Goal: Check status: Check status

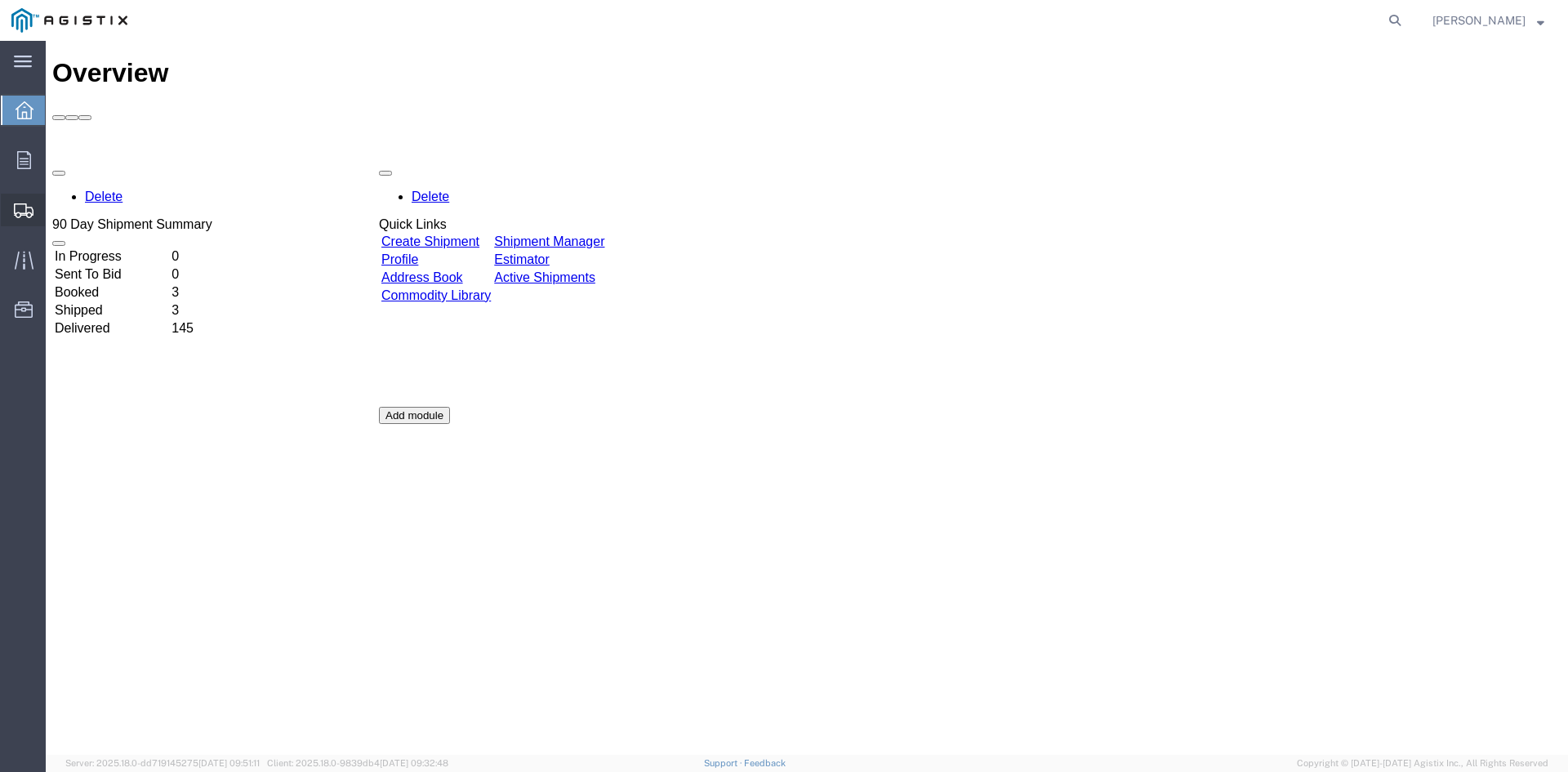
click at [0, 0] on span "Shipment Manager" at bounding box center [0, 0] width 0 height 0
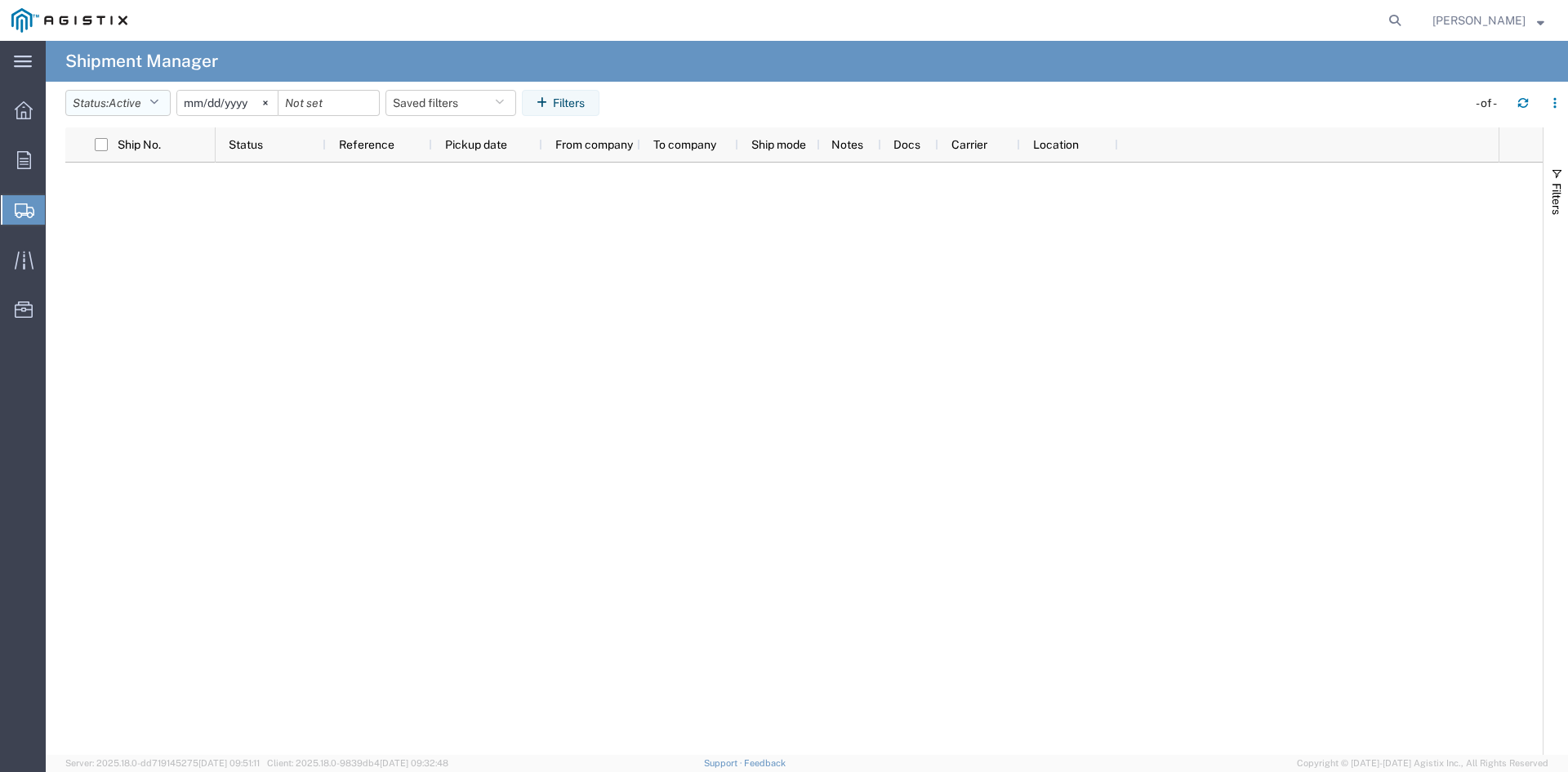
click at [158, 99] on icon "button" at bounding box center [154, 102] width 9 height 11
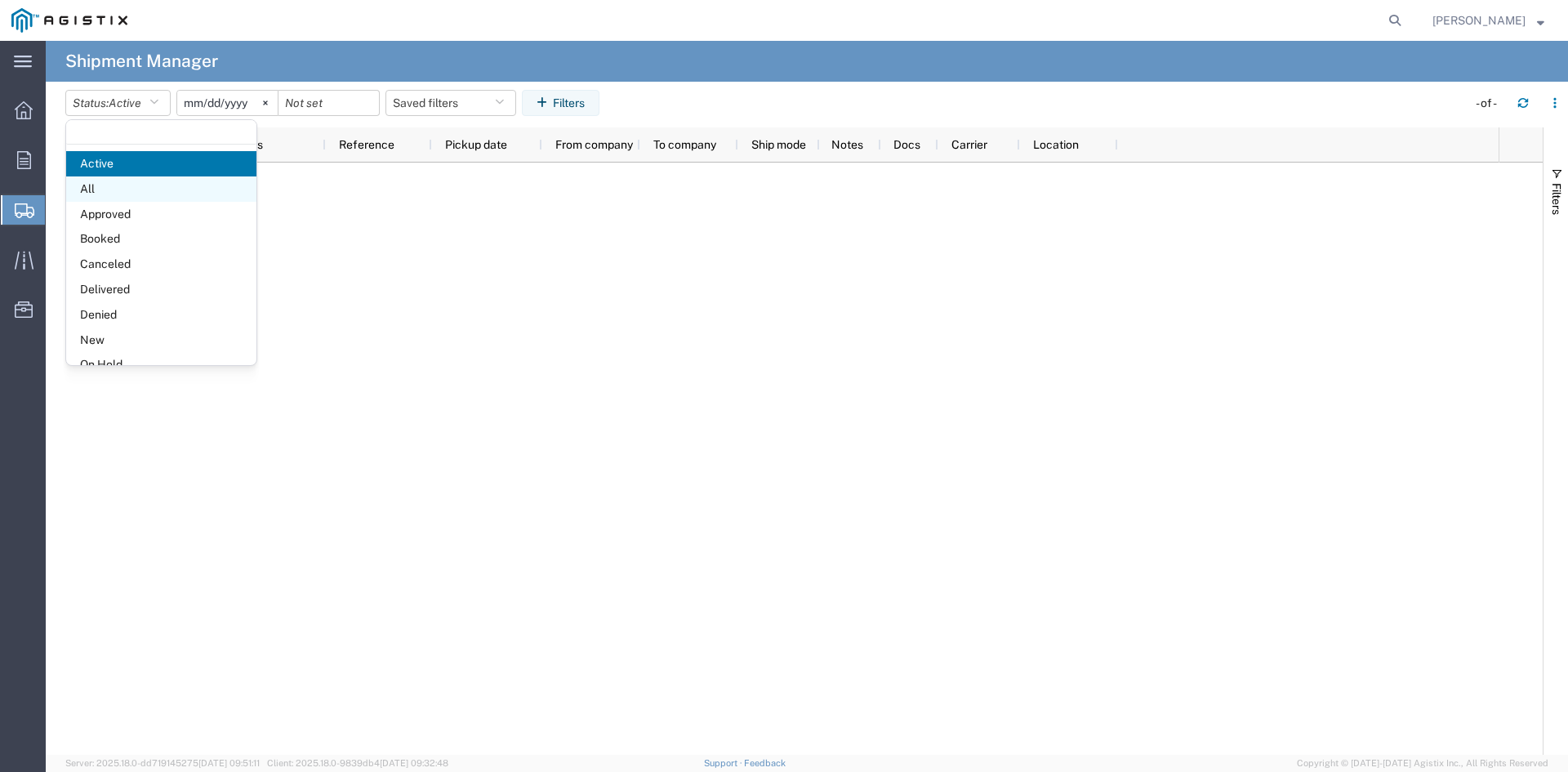
click at [148, 190] on span "All" at bounding box center [161, 188] width 190 height 25
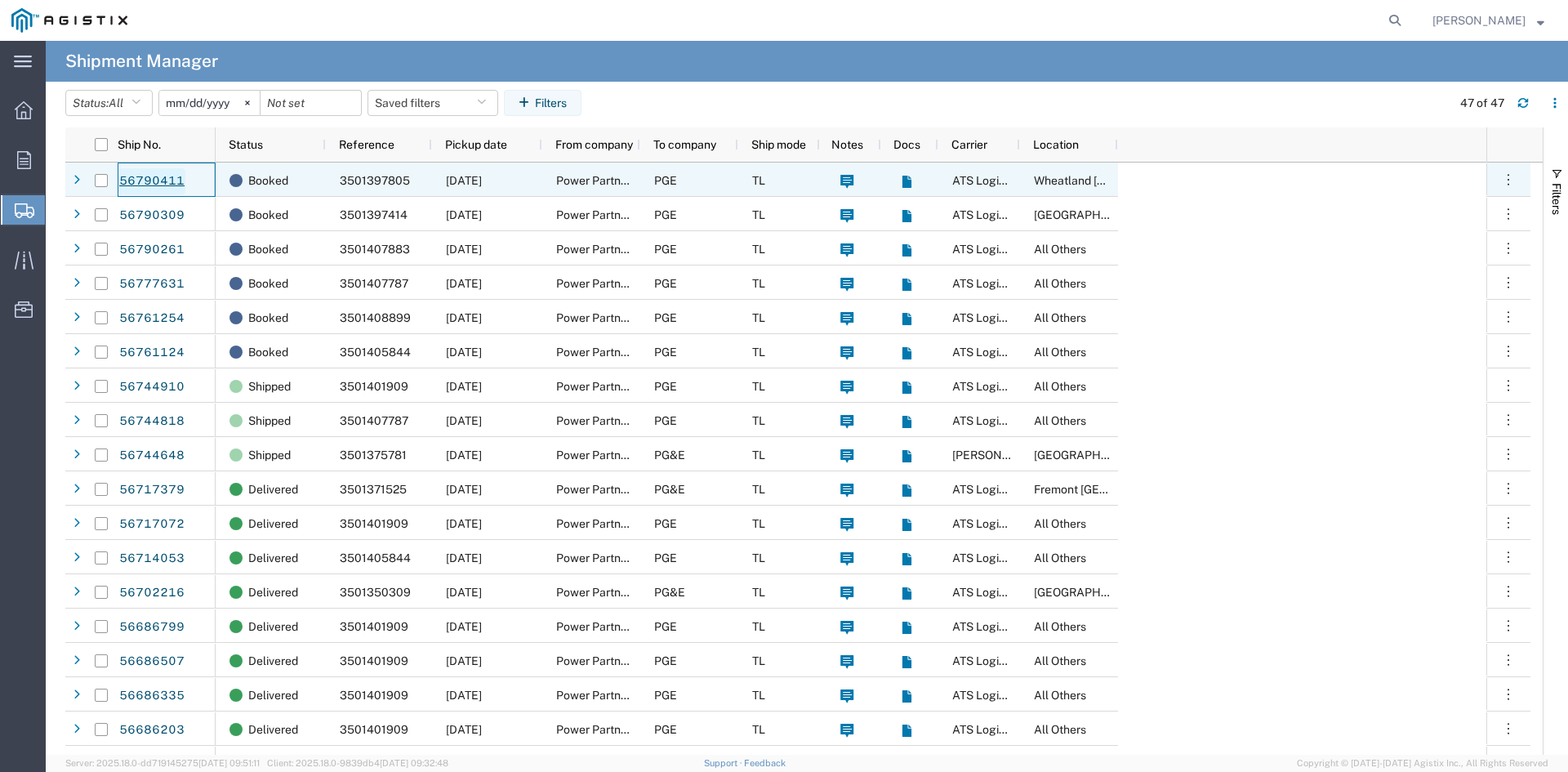
click at [147, 178] on link "56790411" at bounding box center [151, 181] width 67 height 26
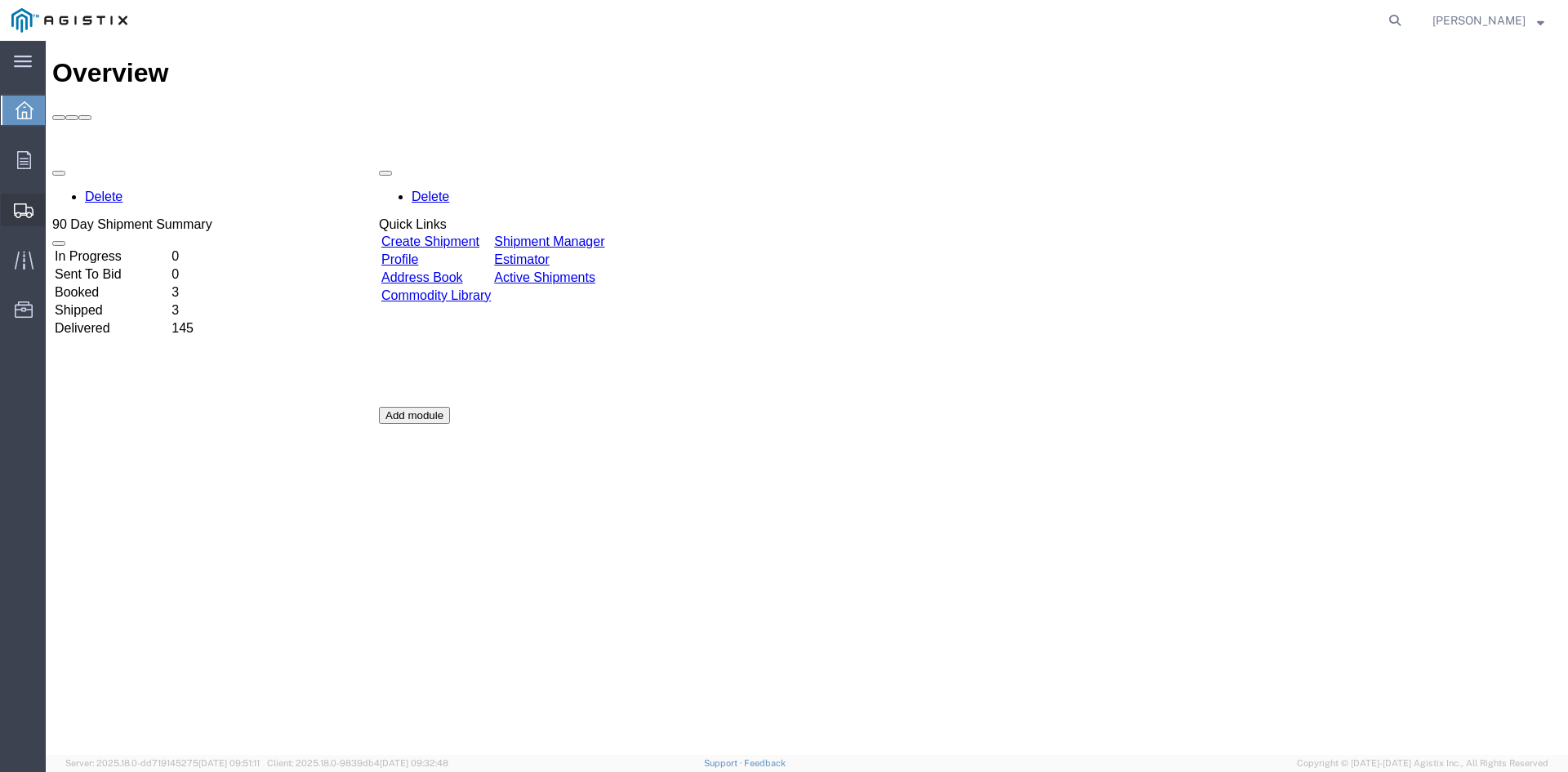
click at [0, 0] on span "Shipment Manager" at bounding box center [0, 0] width 0 height 0
